Goal: Task Accomplishment & Management: Use online tool/utility

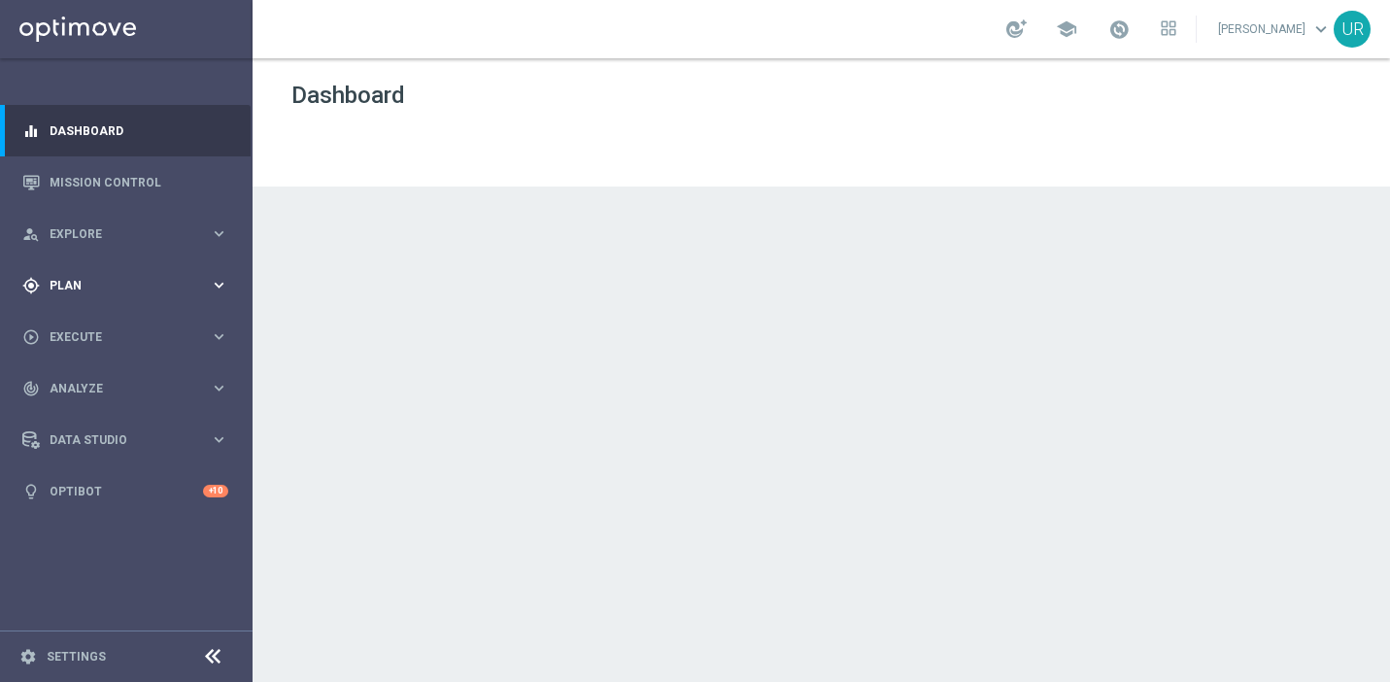
click at [224, 282] on icon "keyboard_arrow_right" at bounding box center [219, 285] width 18 height 18
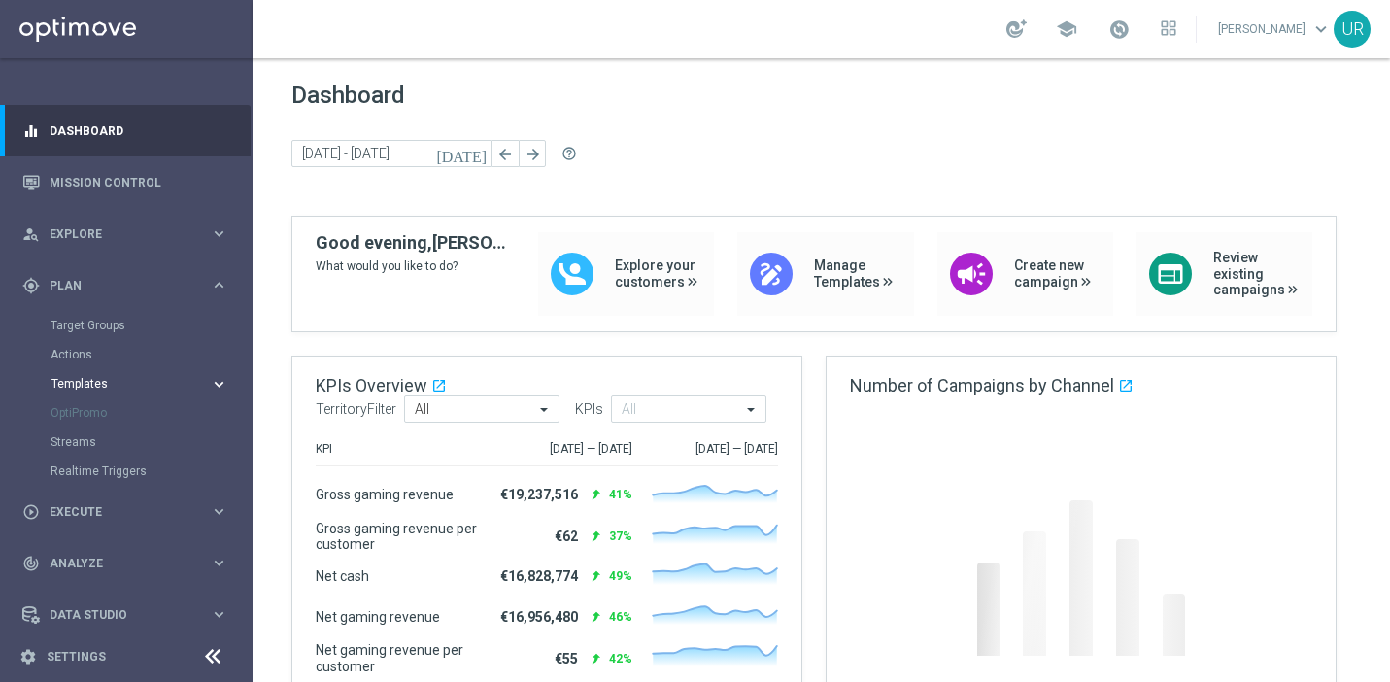
click at [214, 376] on icon "keyboard_arrow_right" at bounding box center [219, 384] width 18 height 18
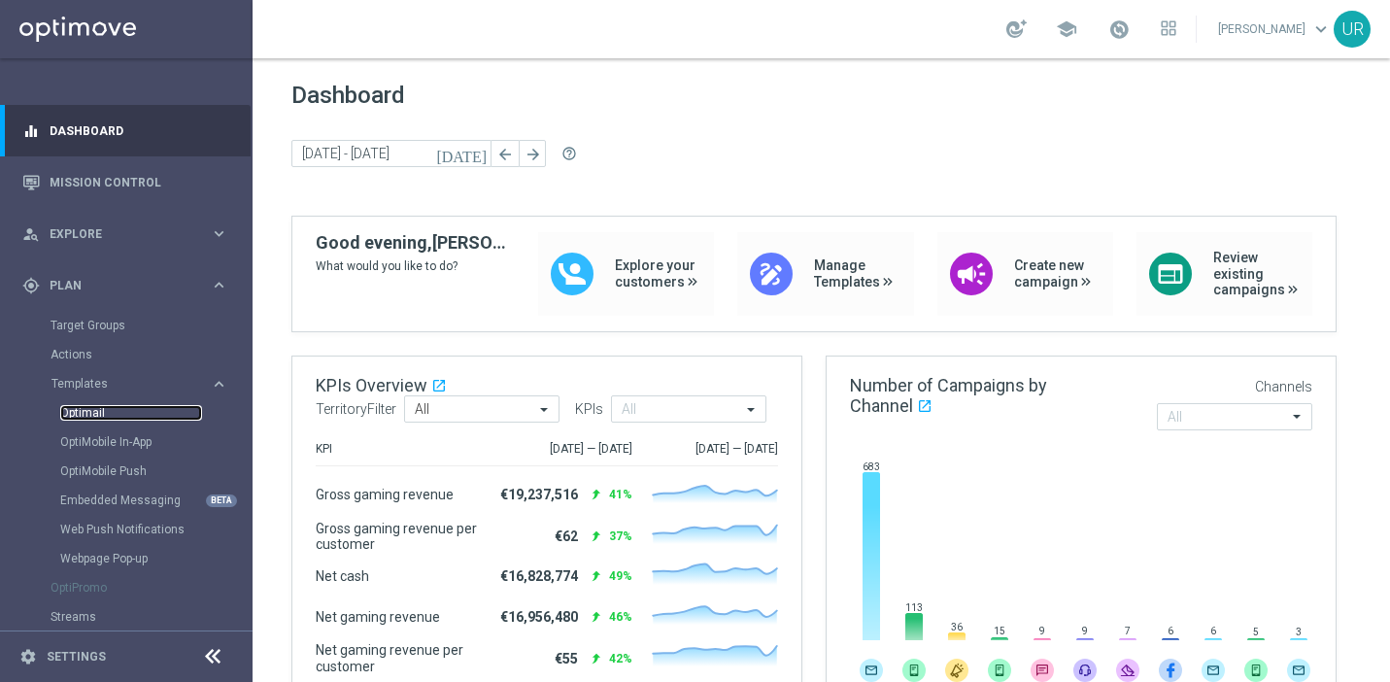
click at [105, 409] on link "Optimail" at bounding box center [131, 413] width 142 height 16
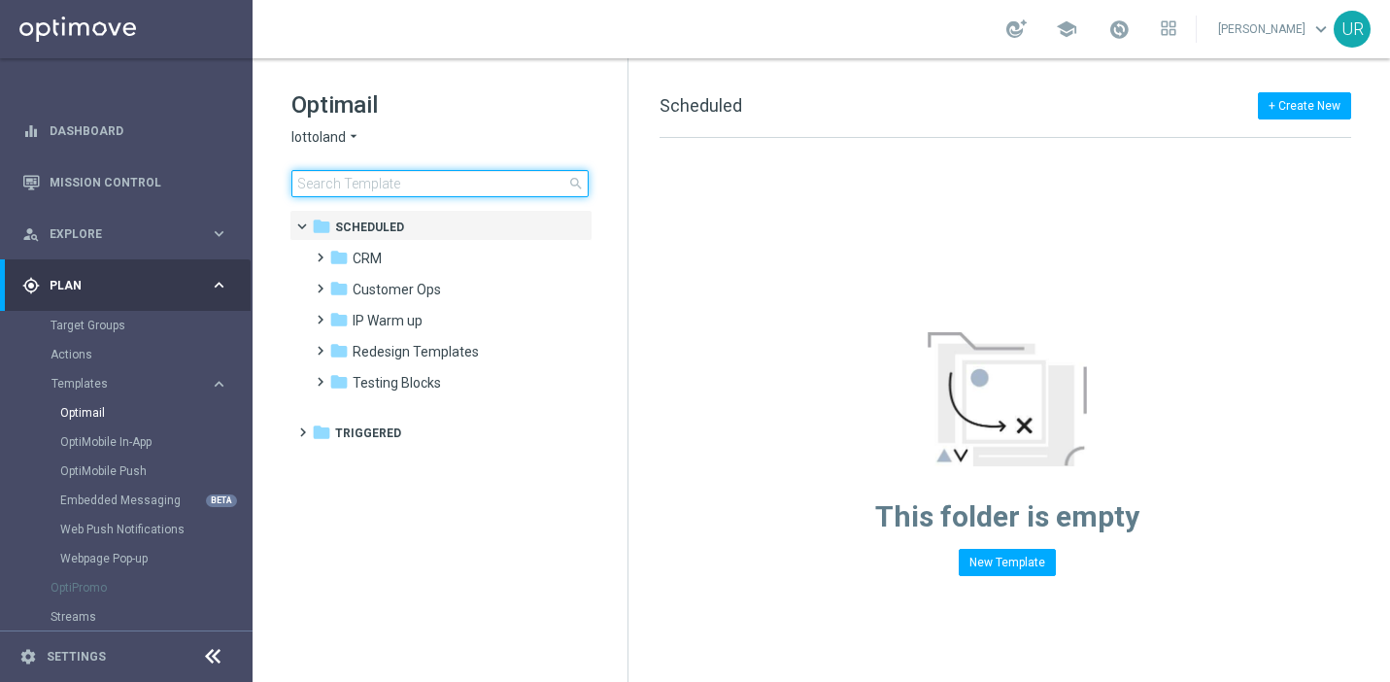
click at [390, 179] on input at bounding box center [439, 183] width 297 height 27
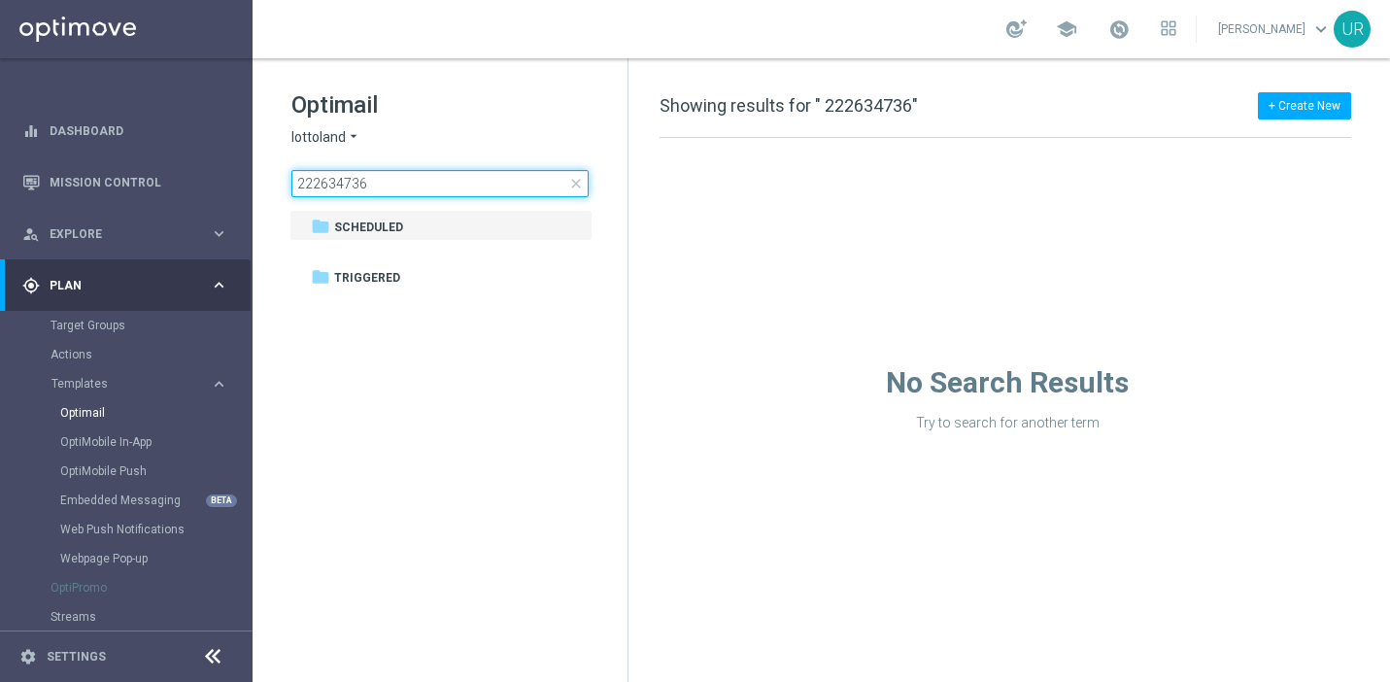
type input "222634736"
click at [577, 178] on span "close" at bounding box center [576, 184] width 16 height 16
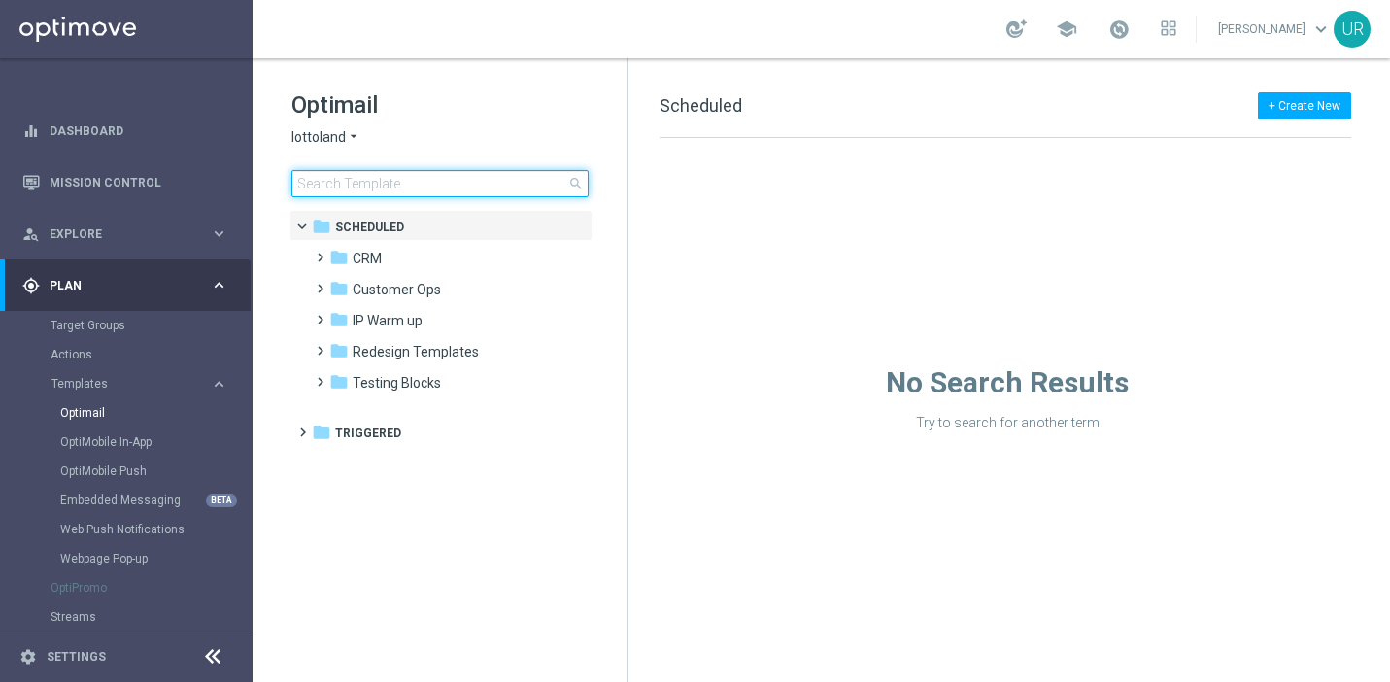
click at [553, 184] on input at bounding box center [439, 183] width 297 height 27
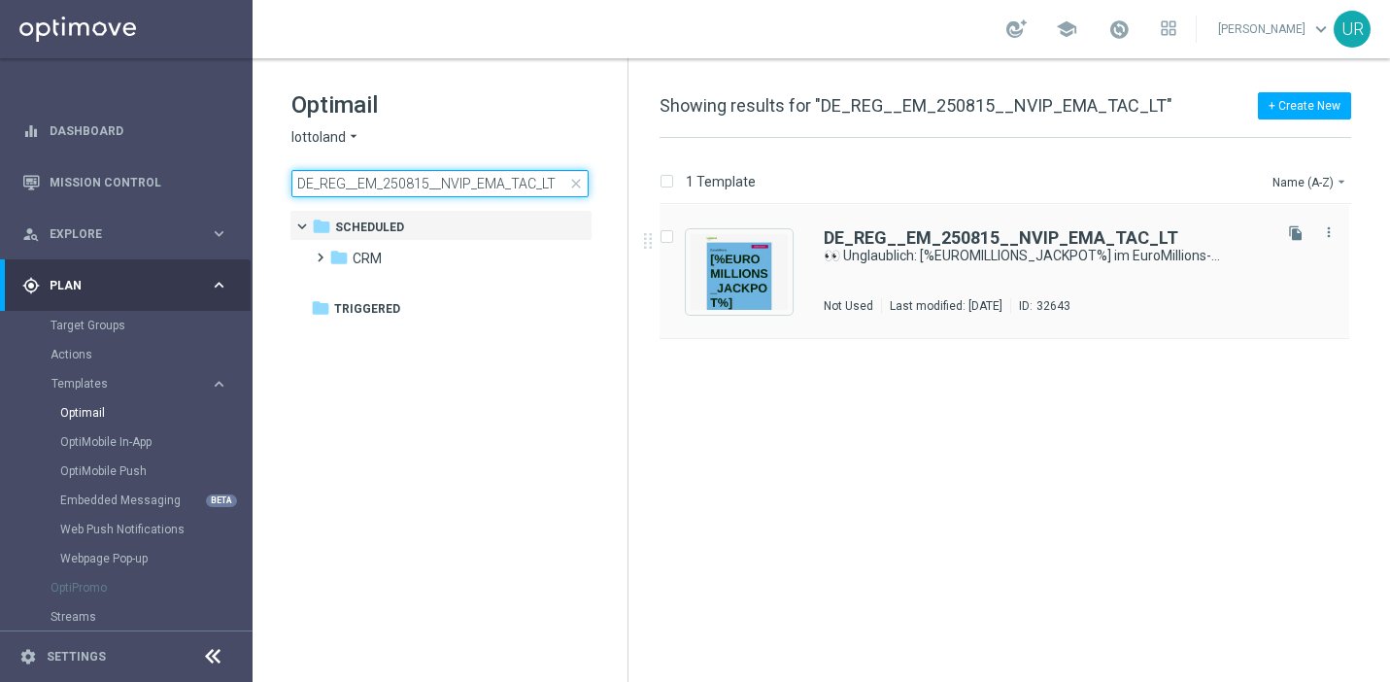
type input "DE_REG__EM_250815__NVIP_EMA_TAC_LT"
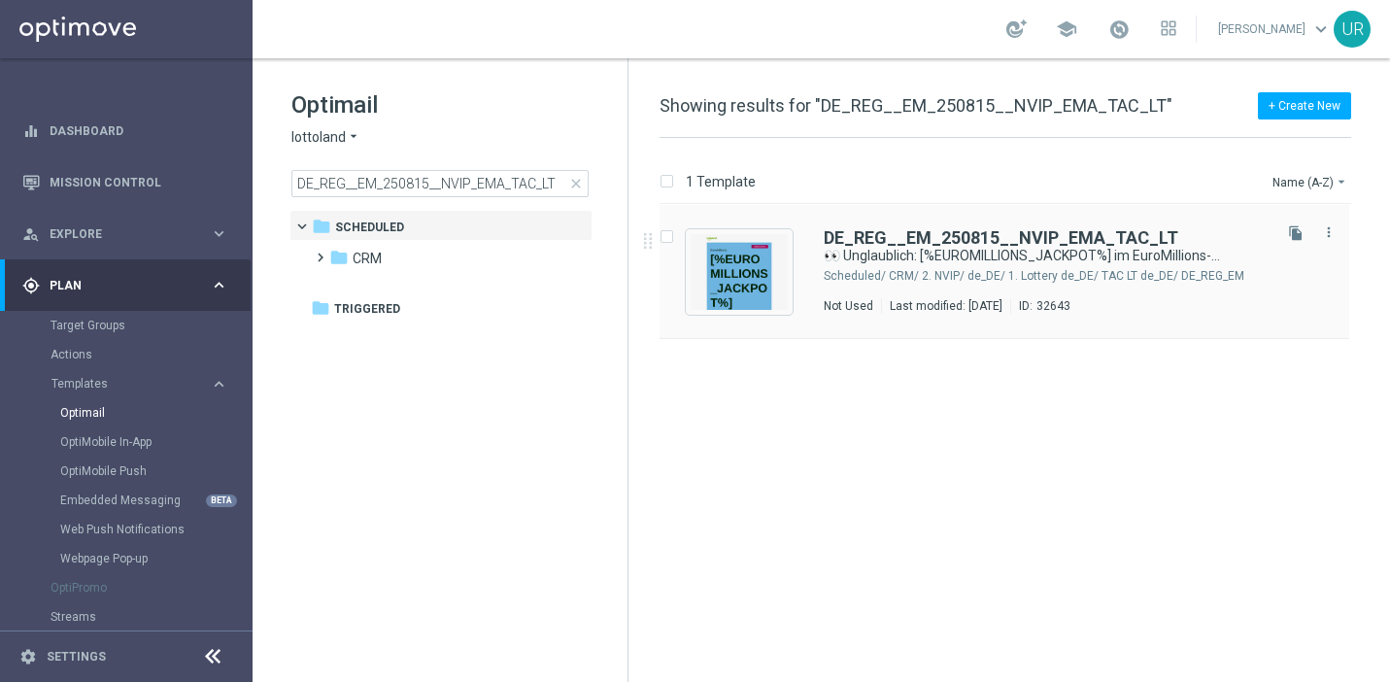
click at [938, 227] on div "DE_REG__EM_250815__NVIP_EMA_TAC_LT 👀 Unglaublich: [%EUROMILLIONS_JACKPOT%] im E…" at bounding box center [1003, 272] width 689 height 134
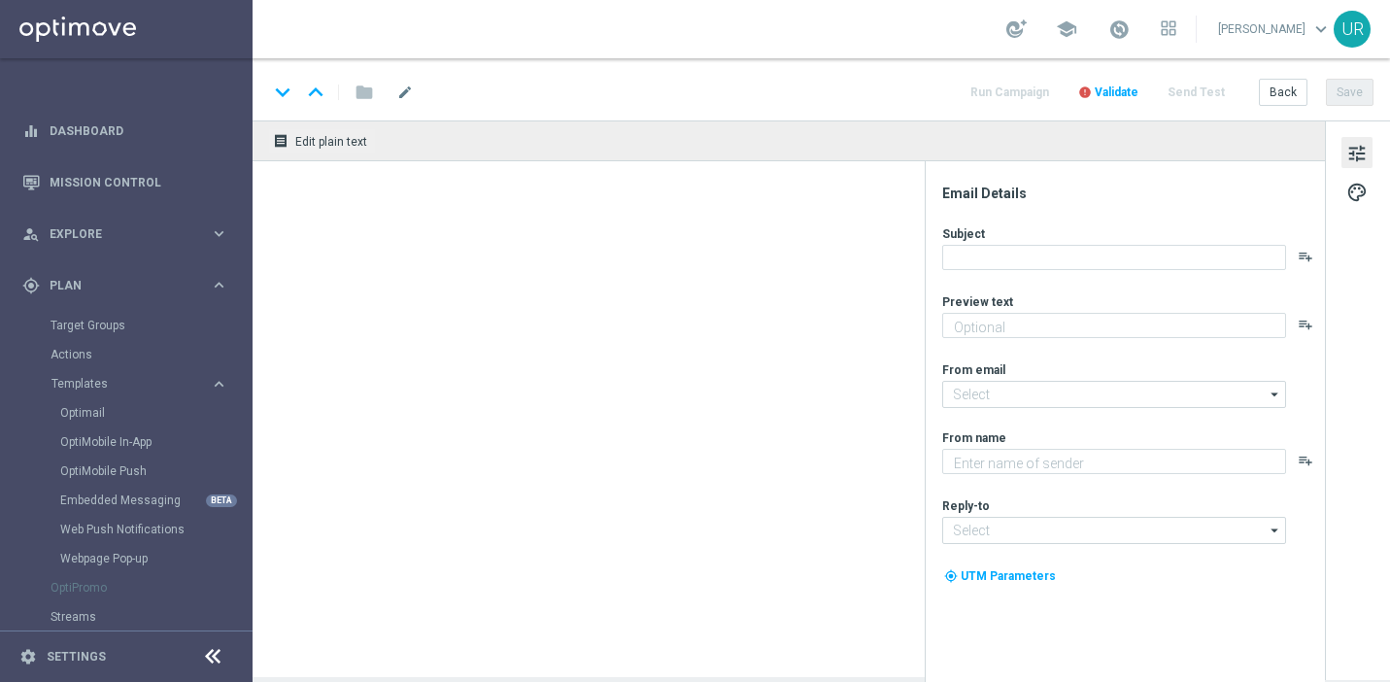
type textarea "Dein Rabatt auf XL-Gewinnchancen."
type input "[EMAIL_ADDRESS][DOMAIN_NAME]"
type textarea "Lottoland"
type input "[EMAIL_ADDRESS][DOMAIN_NAME]"
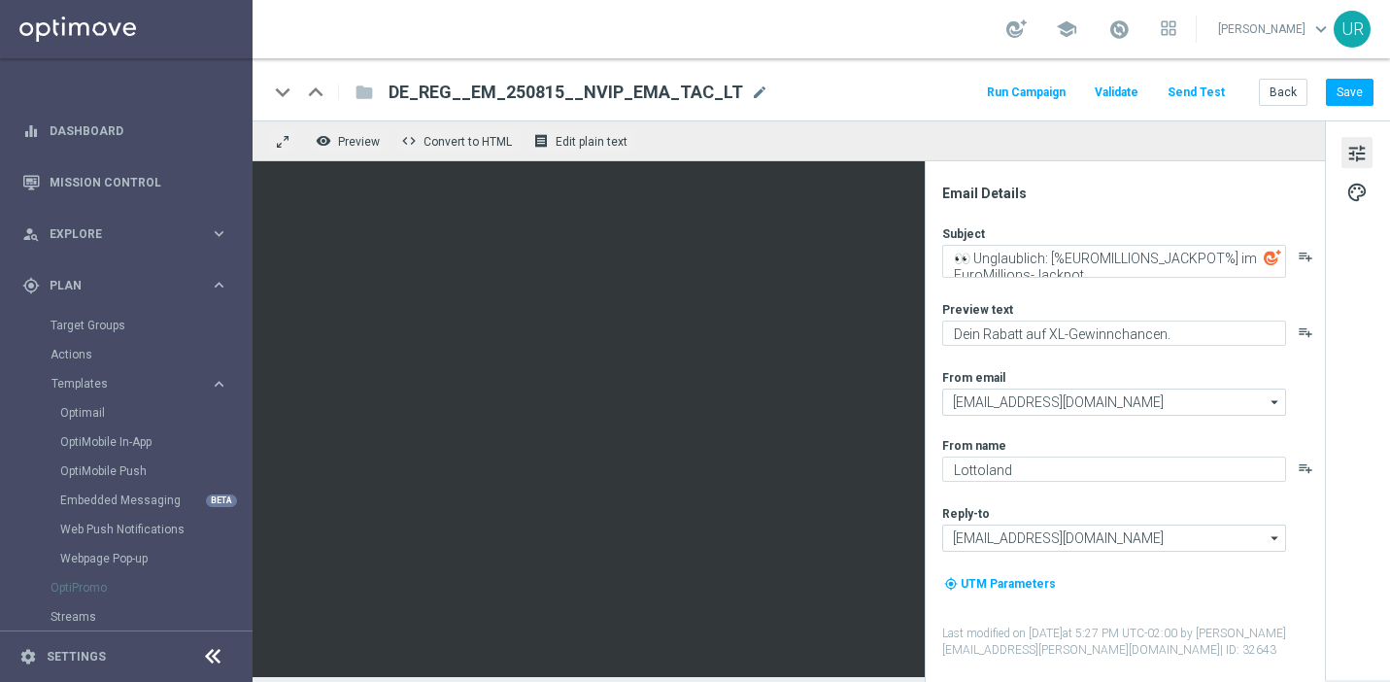
click at [1188, 89] on button "Send Test" at bounding box center [1195, 93] width 63 height 26
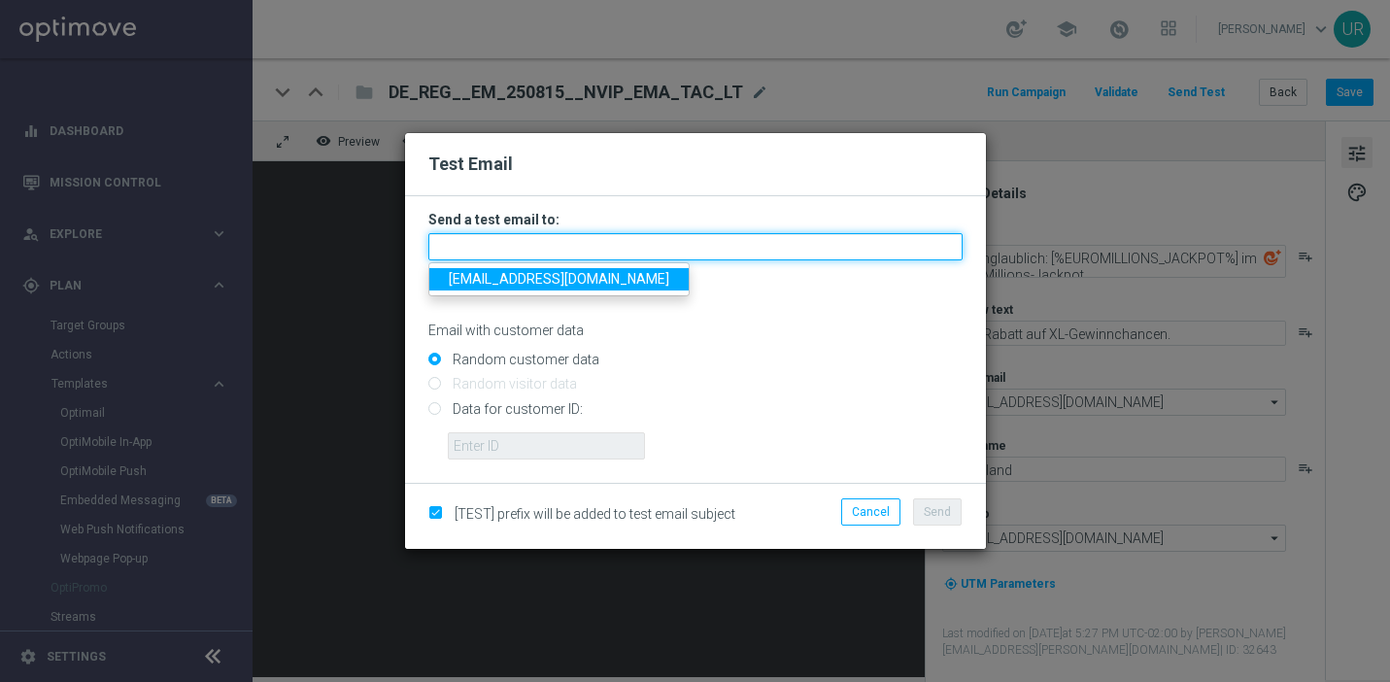
click at [678, 242] on input "text" at bounding box center [695, 246] width 534 height 27
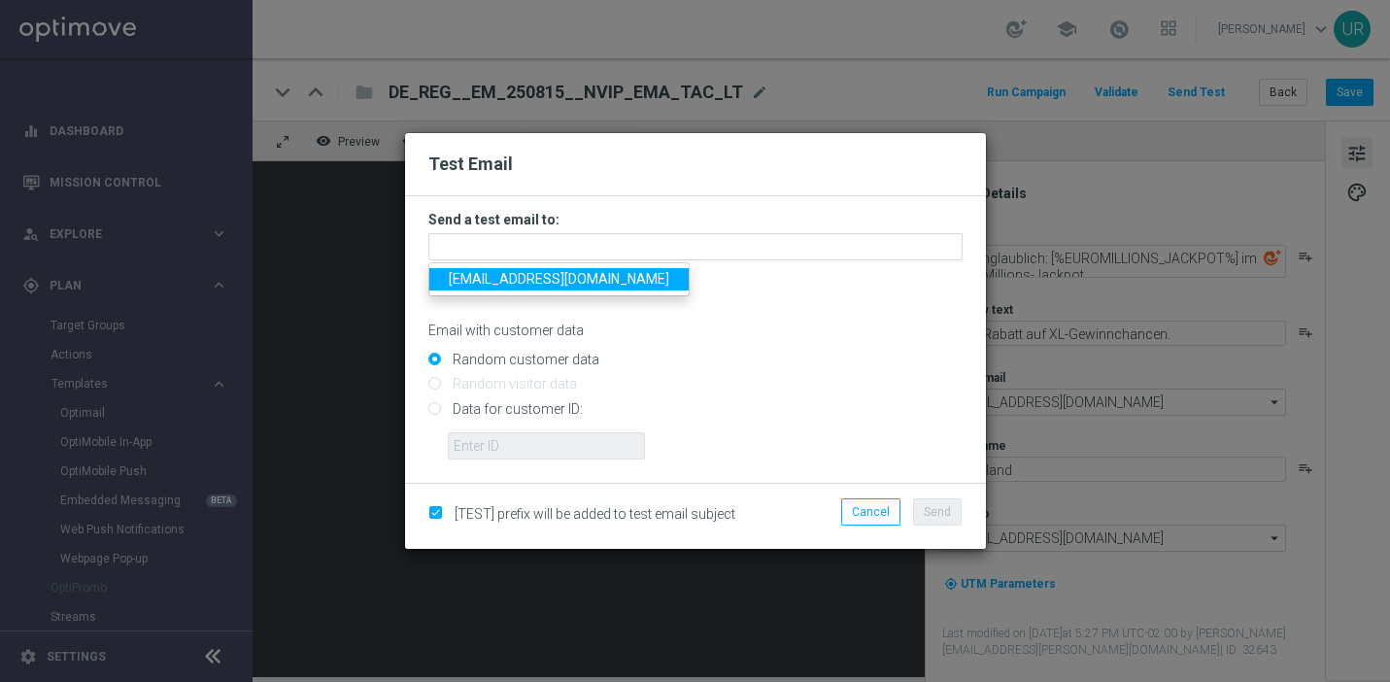
click at [489, 285] on span "[EMAIL_ADDRESS][DOMAIN_NAME]" at bounding box center [559, 279] width 220 height 16
type input "[EMAIL_ADDRESS][DOMAIN_NAME]"
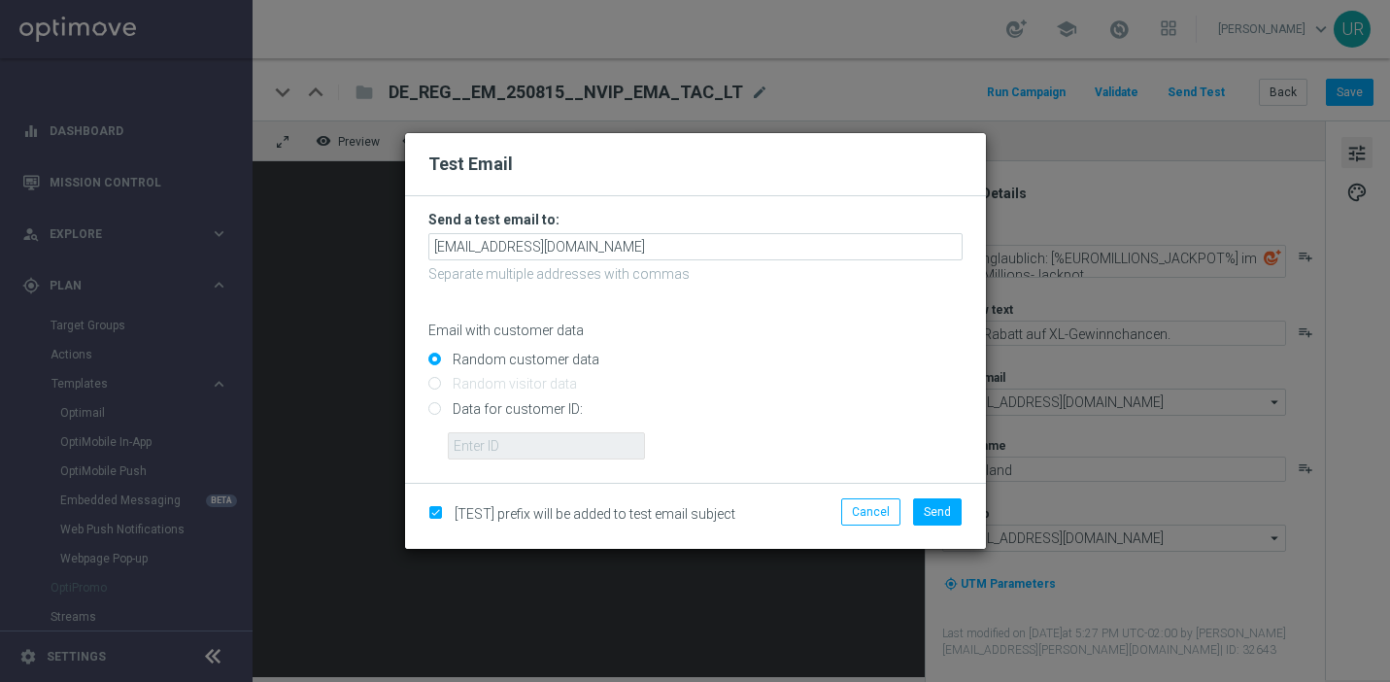
click at [439, 411] on input "Data for customer ID:" at bounding box center [695, 416] width 534 height 27
radio input "true"
click at [477, 439] on input "text" at bounding box center [546, 445] width 197 height 27
paste input "222634736"
click at [927, 512] on span "Send" at bounding box center [936, 512] width 27 height 14
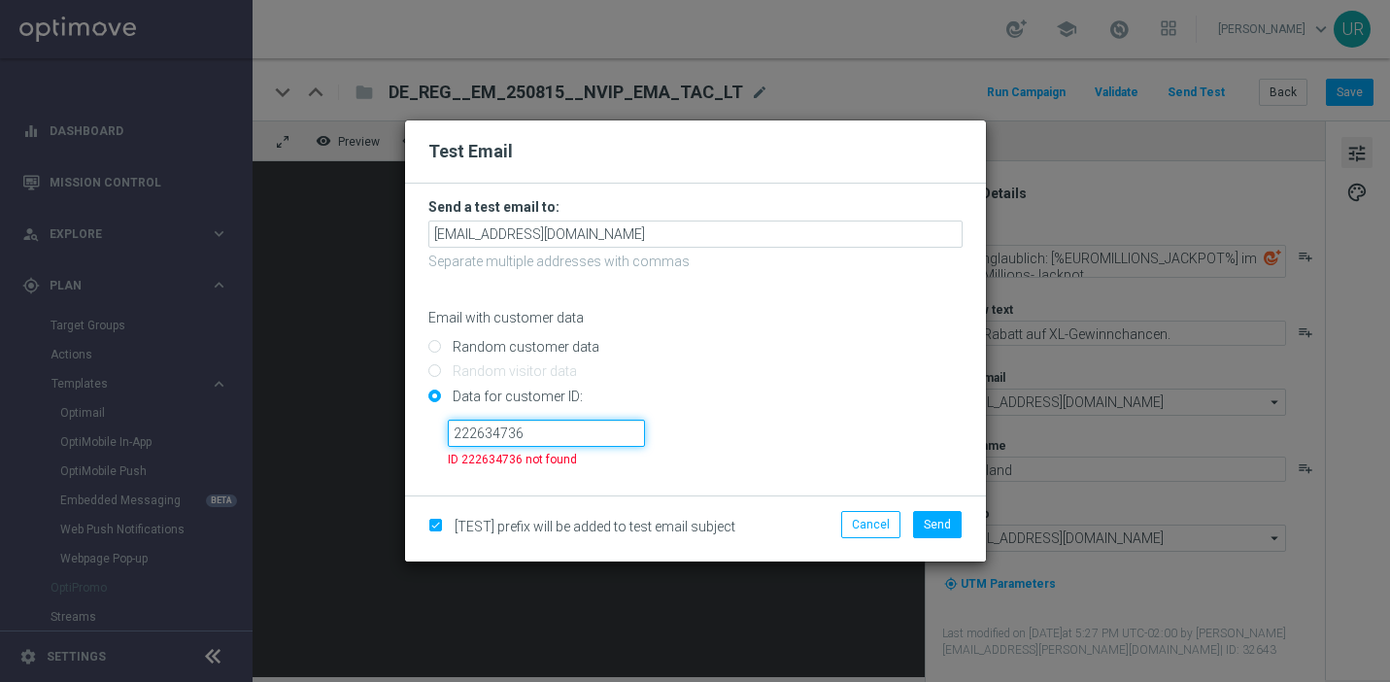
click at [456, 436] on input "222634736" at bounding box center [546, 432] width 197 height 27
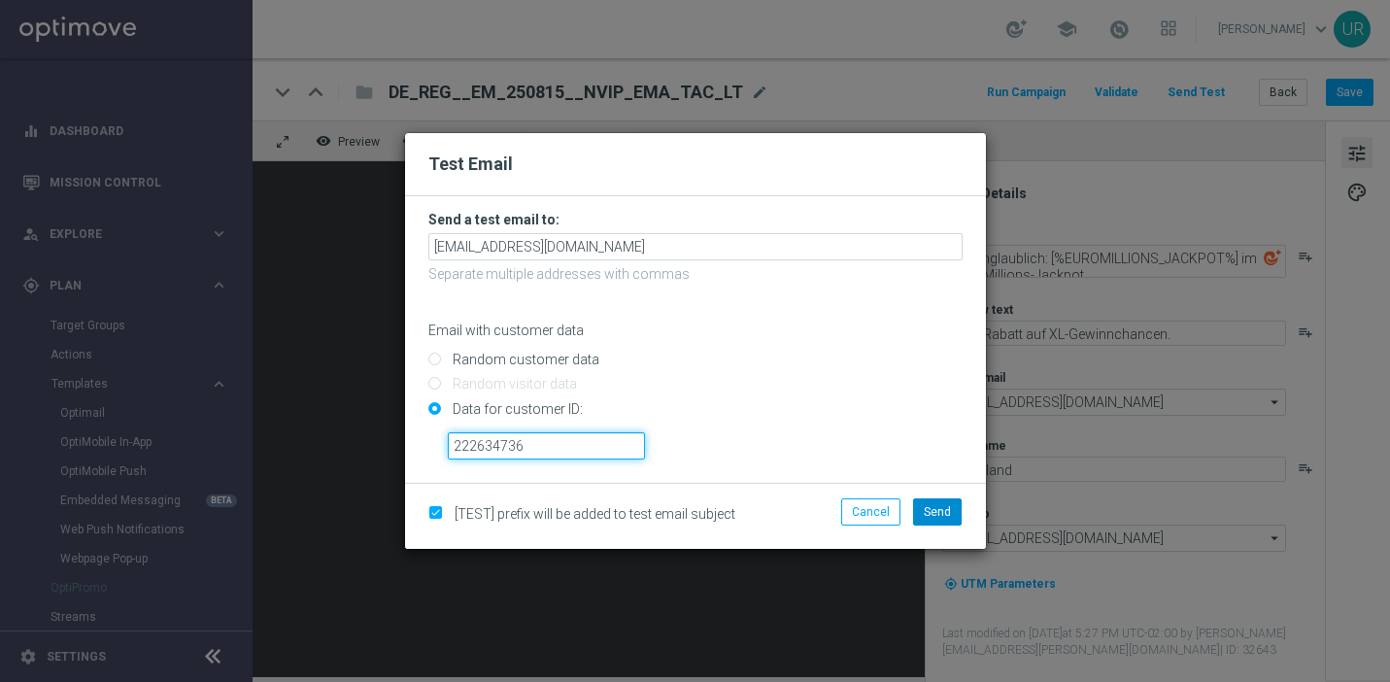
type input "222634736"
click at [955, 508] on button "Send" at bounding box center [937, 511] width 49 height 27
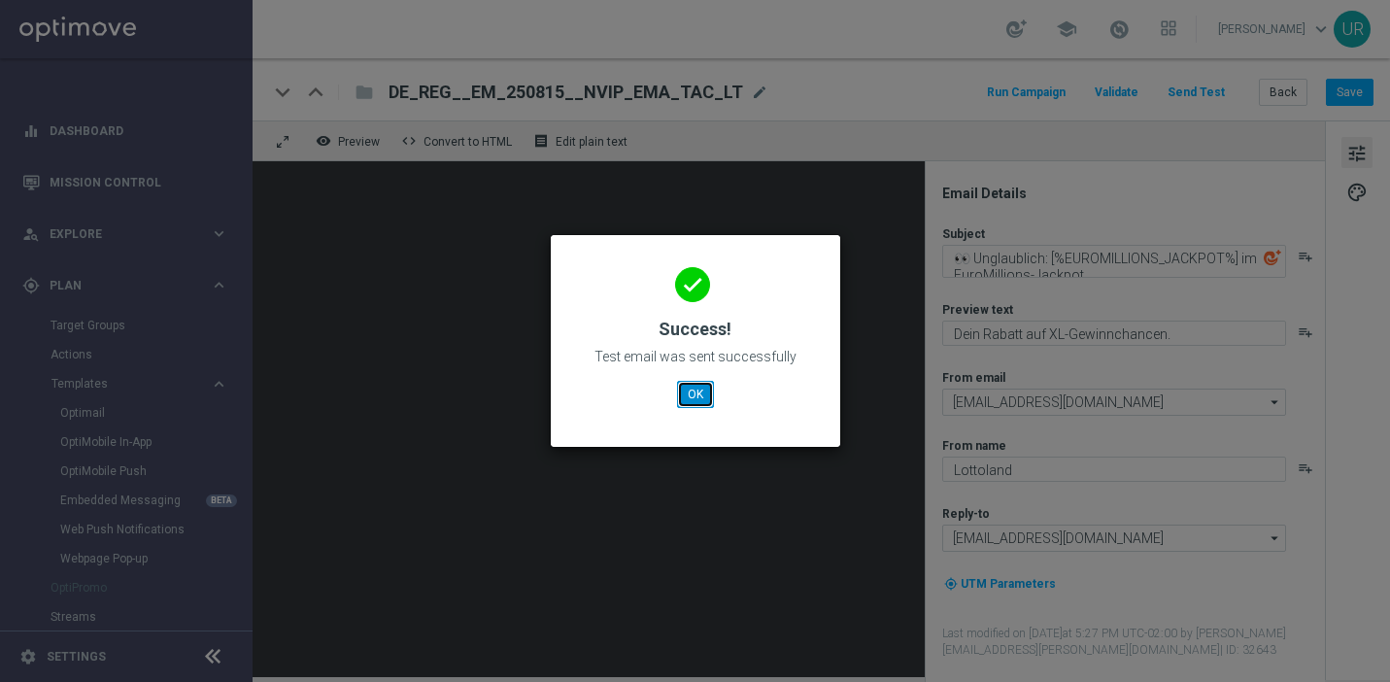
click at [687, 405] on button "OK" at bounding box center [695, 394] width 37 height 27
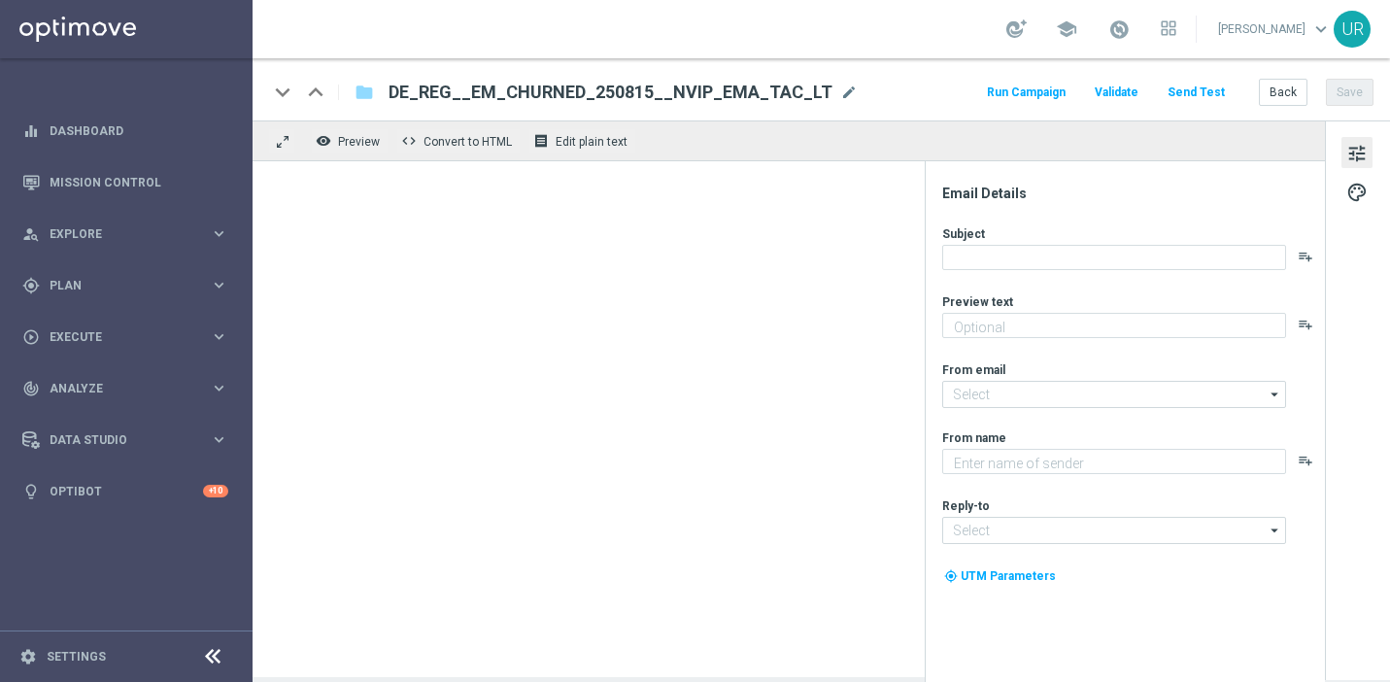
type textarea "Dein Rabatt auf Extra-Gewinnchancen."
type textarea "Lottoland"
type input "[EMAIL_ADDRESS][DOMAIN_NAME]"
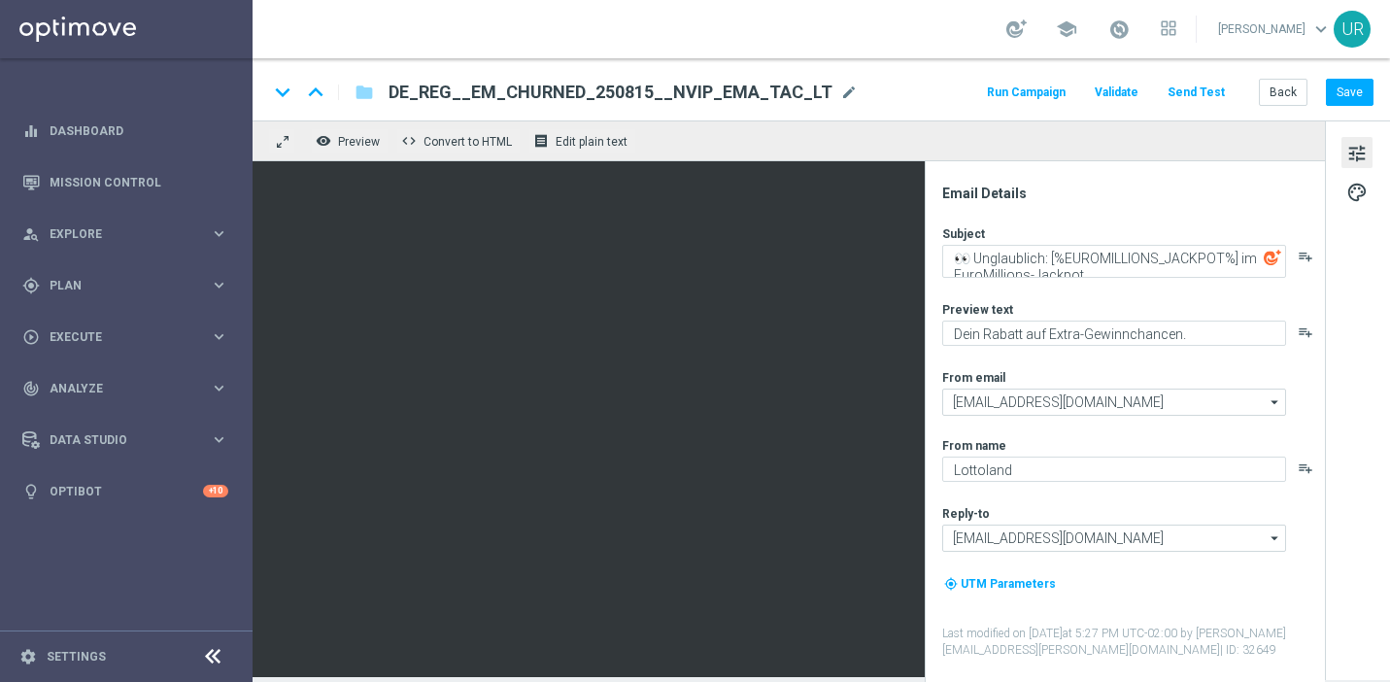
click at [1218, 93] on button "Send Test" at bounding box center [1195, 93] width 63 height 26
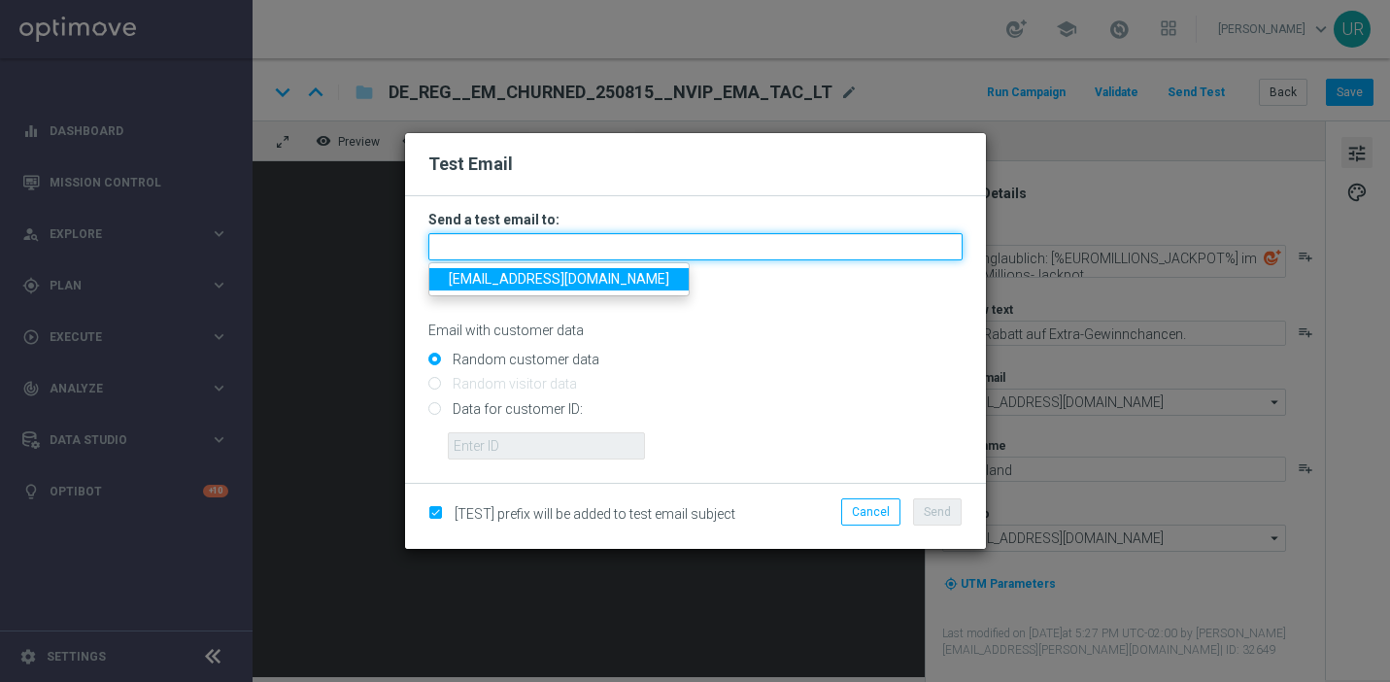
click at [785, 237] on input "text" at bounding box center [695, 246] width 534 height 27
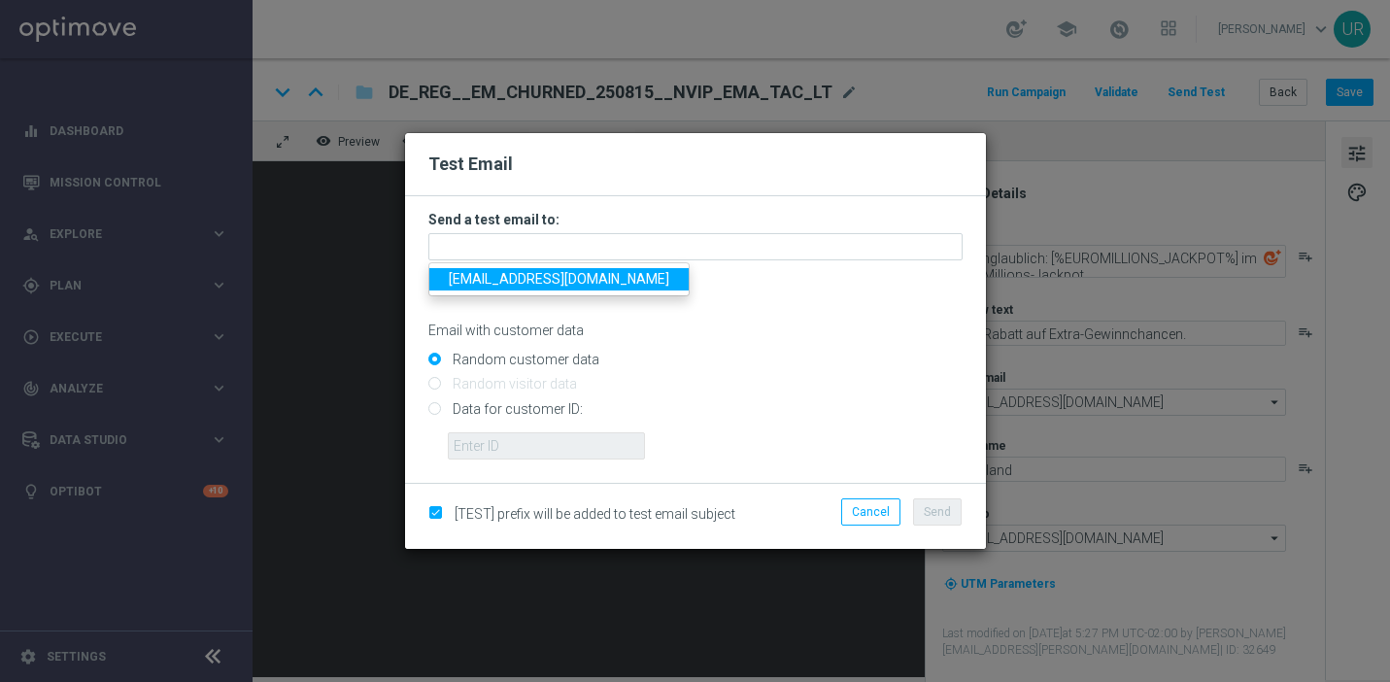
click at [510, 287] on link "[EMAIL_ADDRESS][DOMAIN_NAME]" at bounding box center [558, 279] width 259 height 22
type input "[EMAIL_ADDRESS][DOMAIN_NAME]"
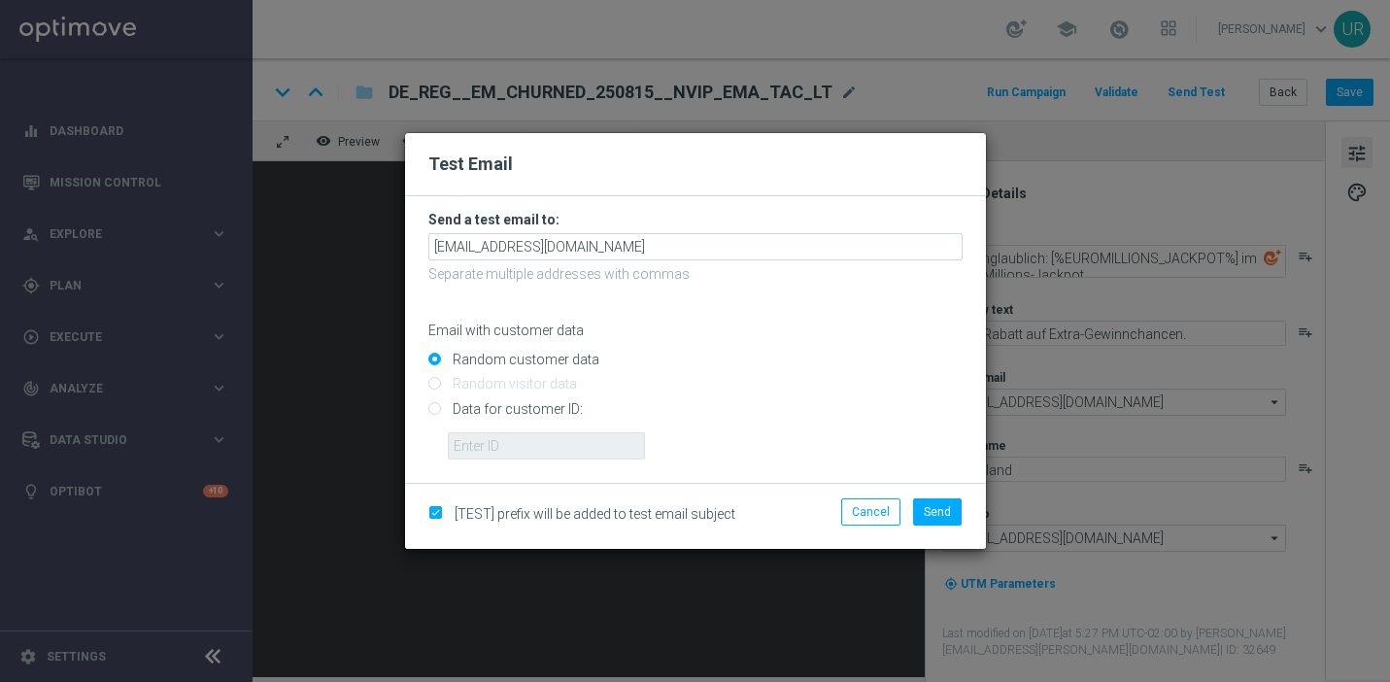
click at [439, 411] on input "Data for customer ID:" at bounding box center [695, 416] width 534 height 27
radio input "true"
click at [481, 446] on input "text" at bounding box center [546, 445] width 197 height 27
paste input "222634736"
type input "222634736"
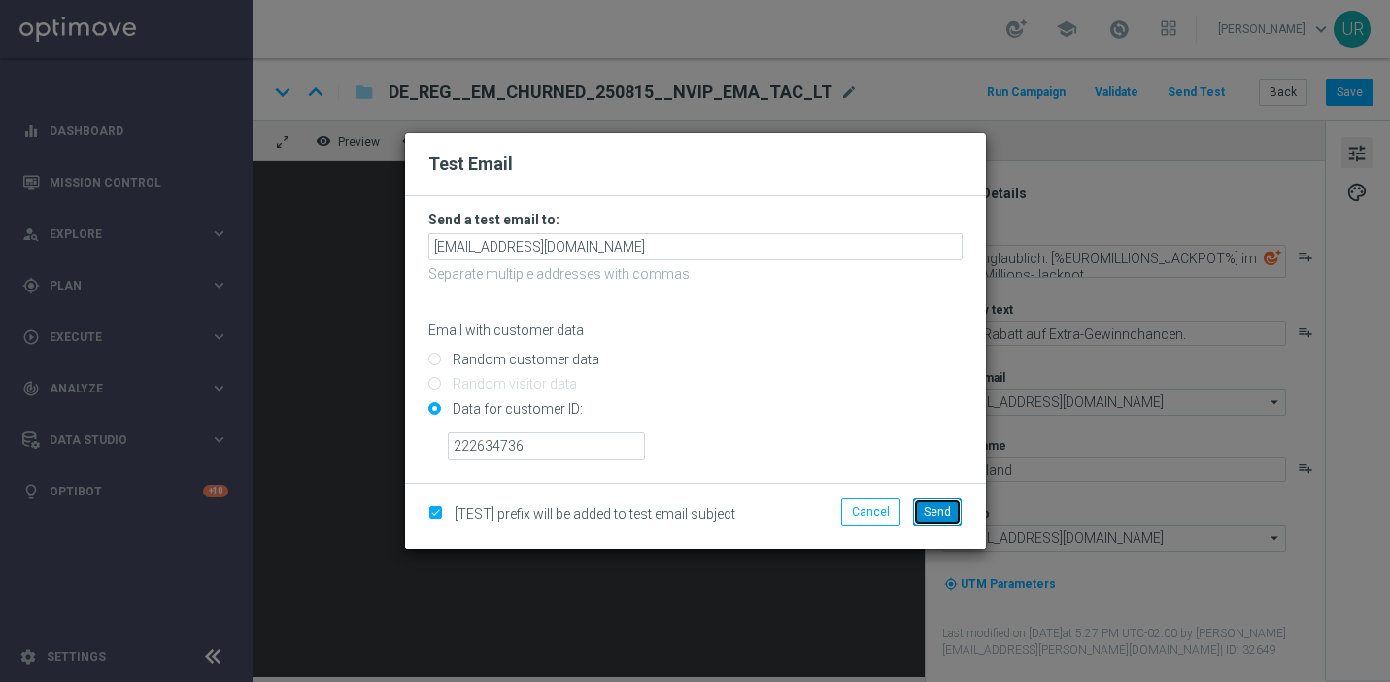
click at [927, 505] on span "Send" at bounding box center [936, 512] width 27 height 14
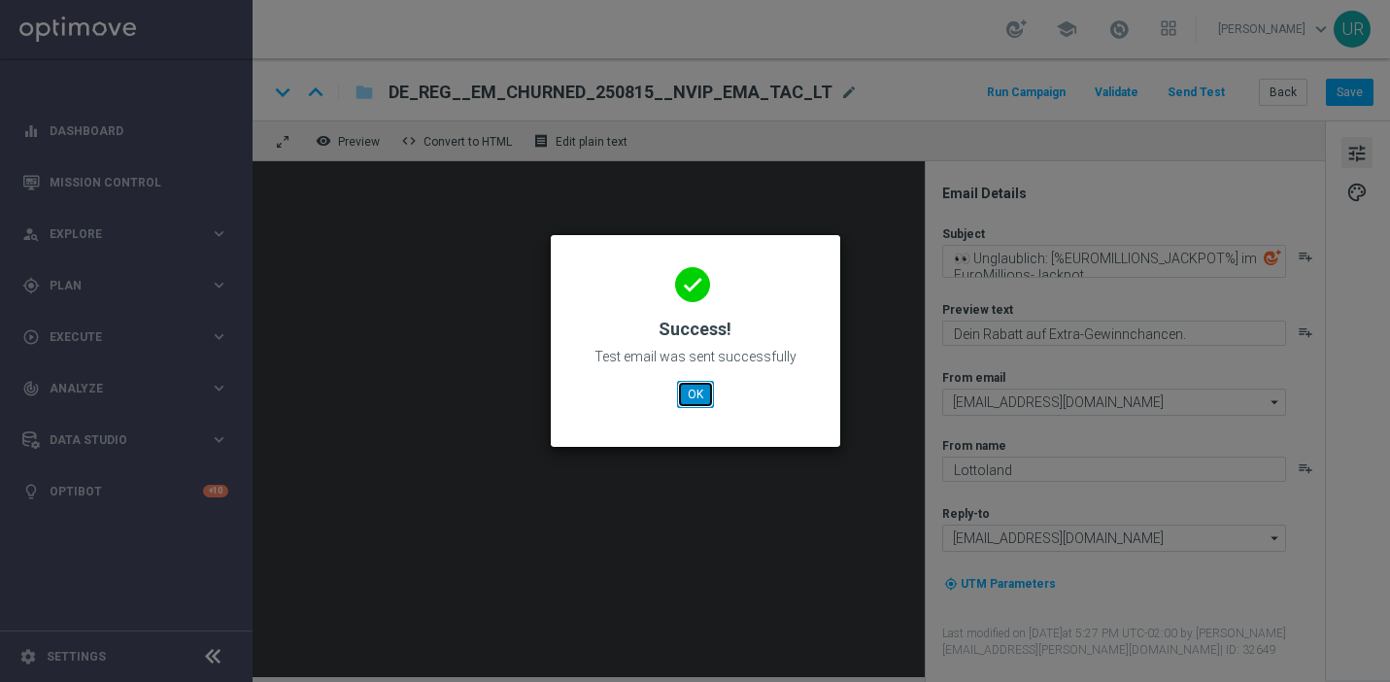
click at [696, 403] on button "OK" at bounding box center [695, 394] width 37 height 27
